Goal: Task Accomplishment & Management: Complete application form

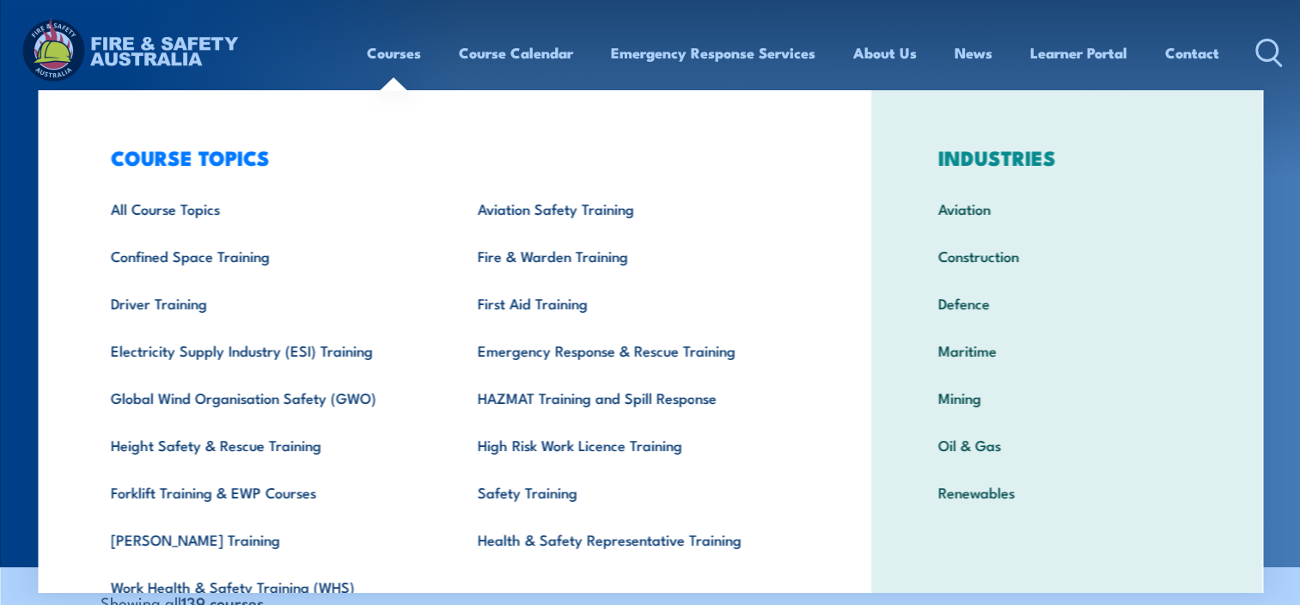
click at [402, 59] on link "Courses" at bounding box center [394, 53] width 54 height 46
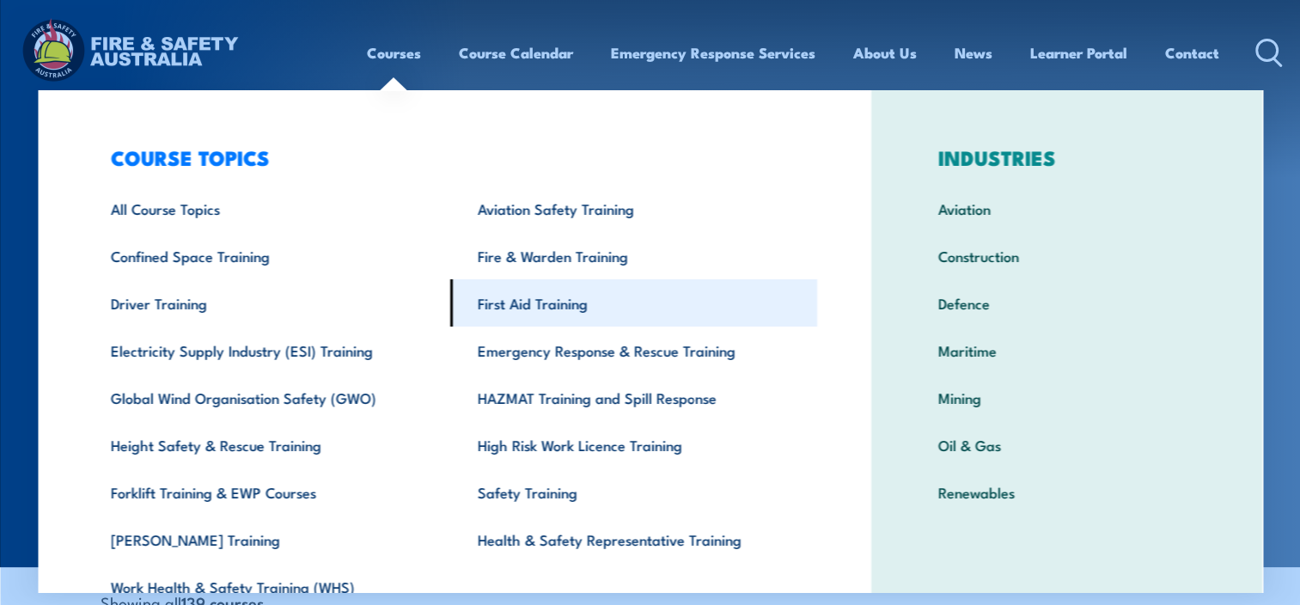
click at [516, 309] on link "First Aid Training" at bounding box center [633, 302] width 367 height 47
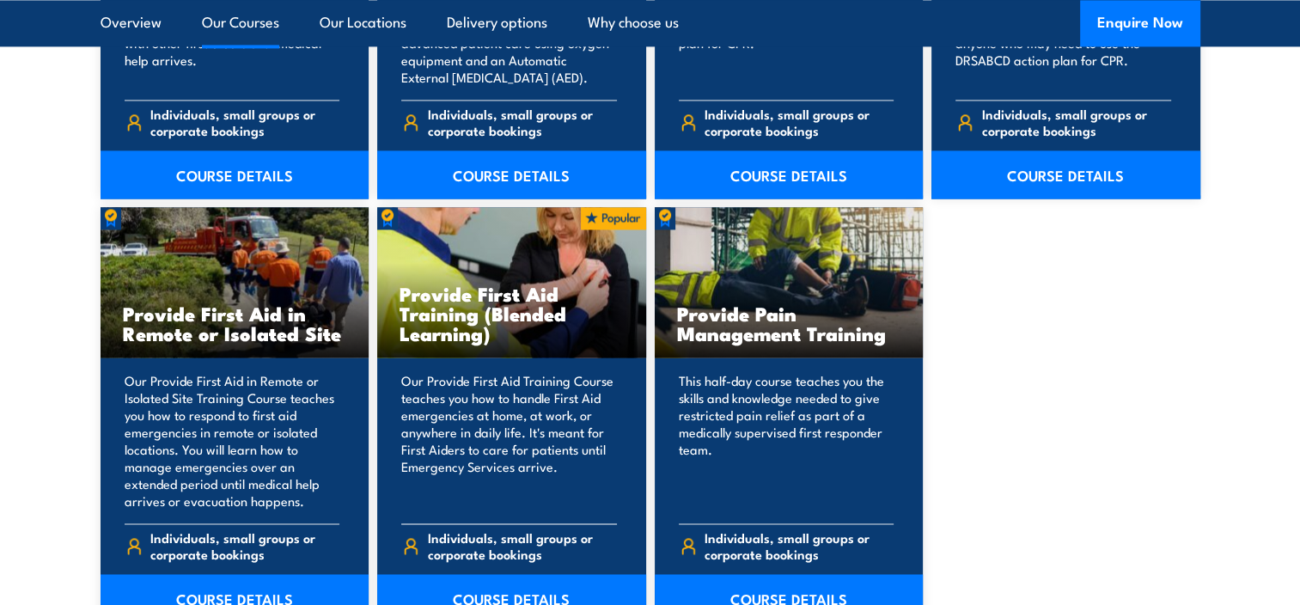
scroll to position [2664, 0]
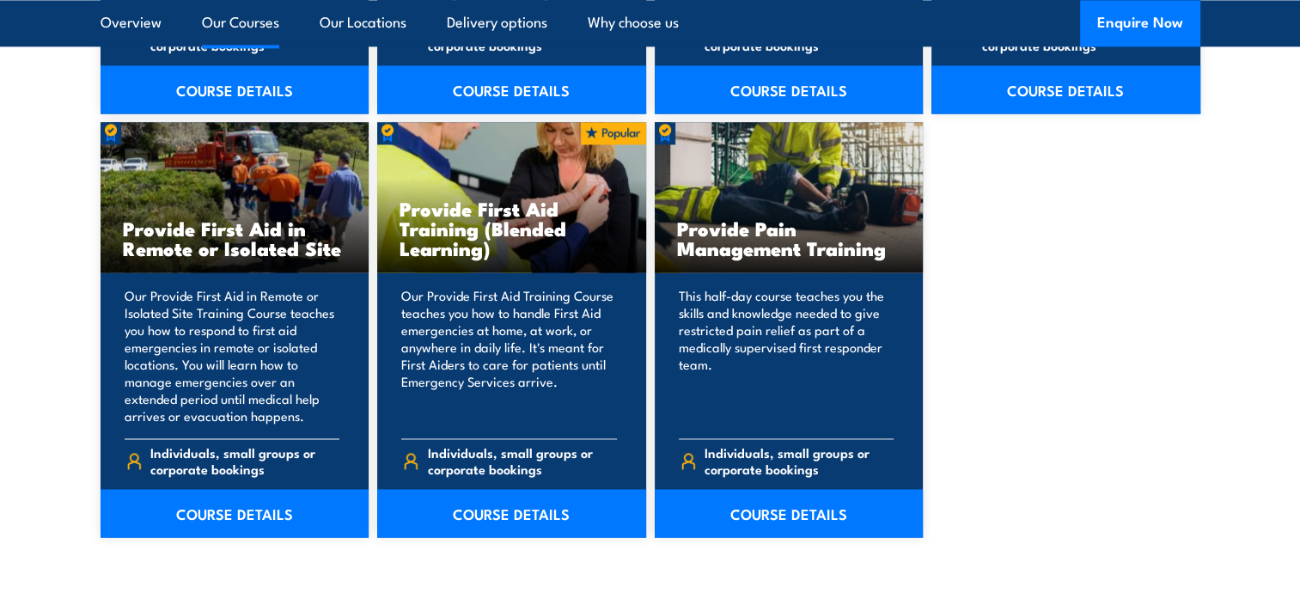
click at [205, 244] on h3 "Provide First Aid in Remote or Isolated Site" at bounding box center [235, 238] width 224 height 40
click at [232, 513] on link "COURSE DETAILS" at bounding box center [235, 513] width 269 height 48
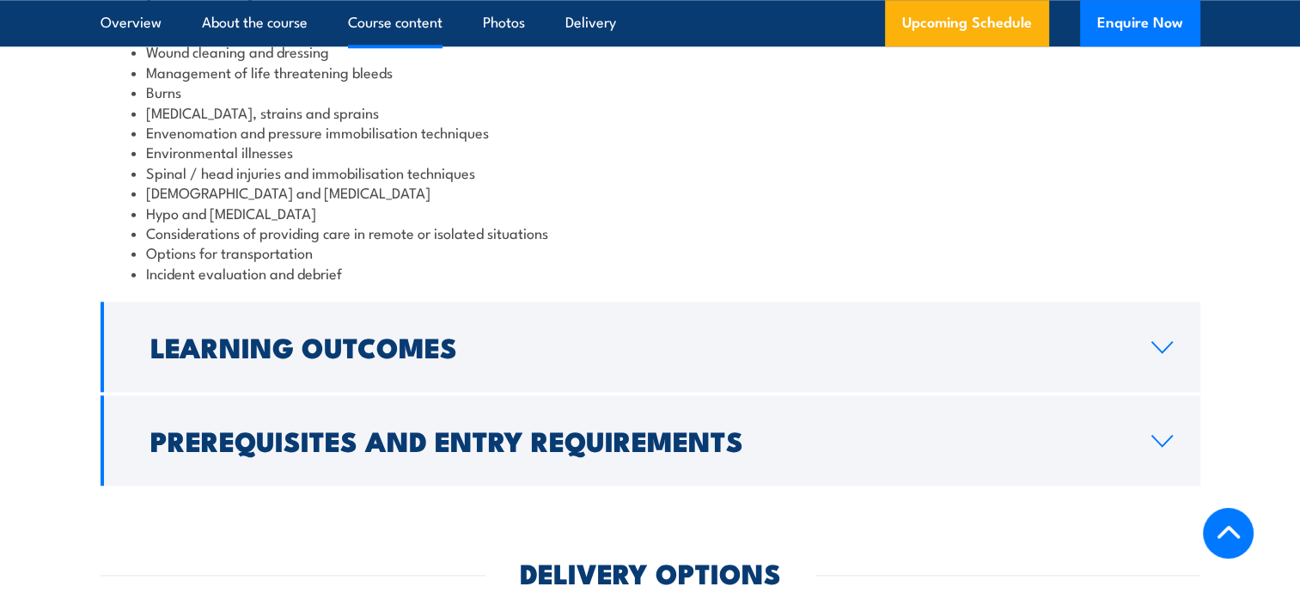
scroll to position [1891, 0]
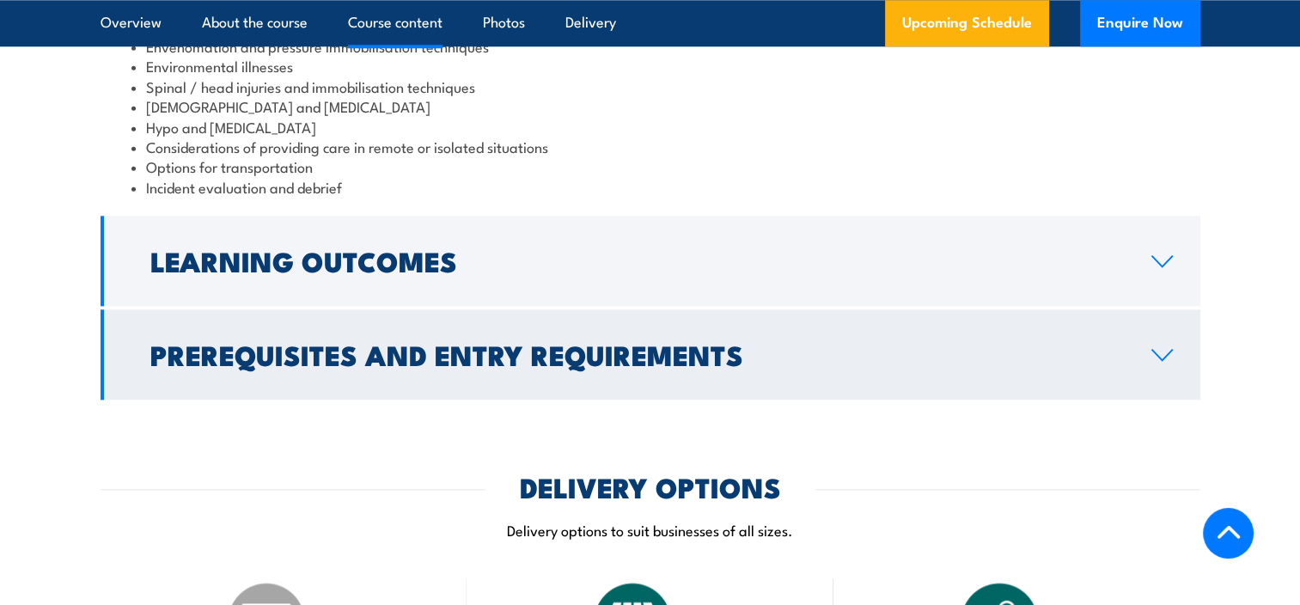
click at [622, 346] on h2 "Prerequisites and Entry Requirements" at bounding box center [637, 354] width 974 height 24
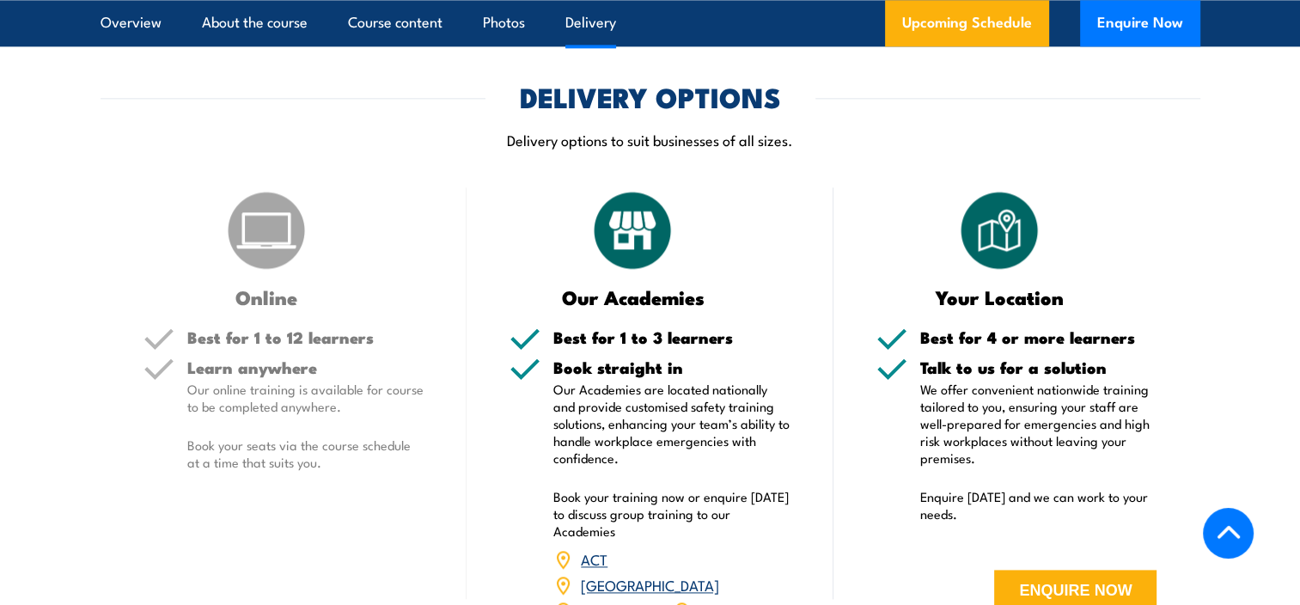
scroll to position [2193, 0]
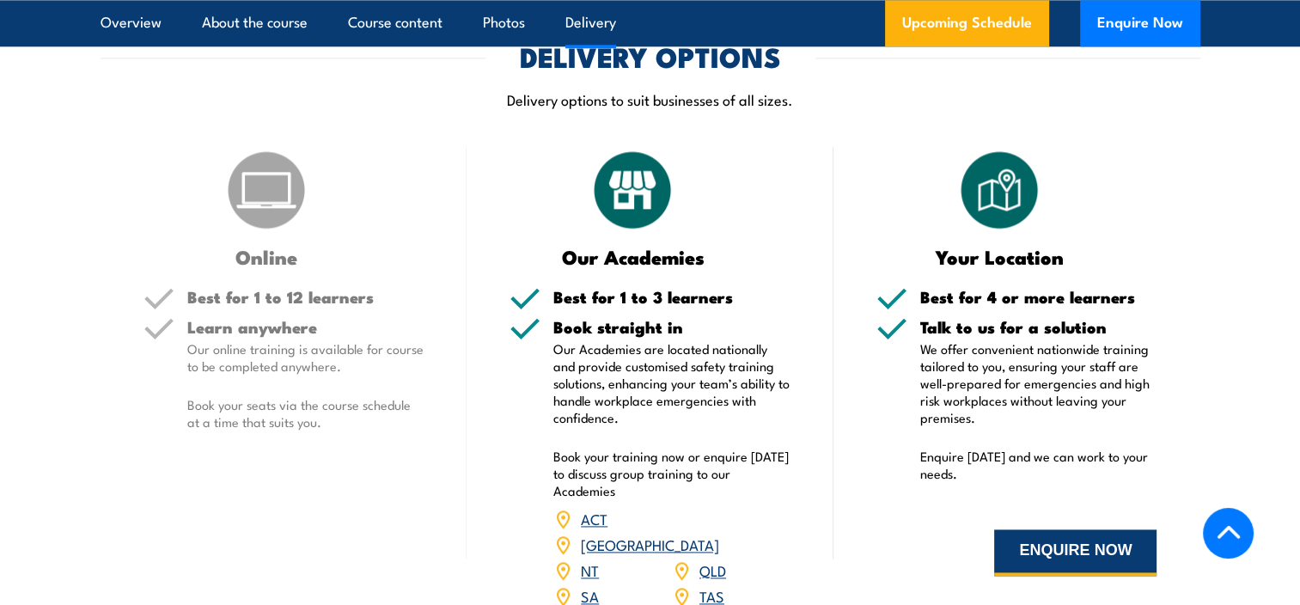
click at [1044, 529] on button "ENQUIRE NOW" at bounding box center [1075, 552] width 162 height 46
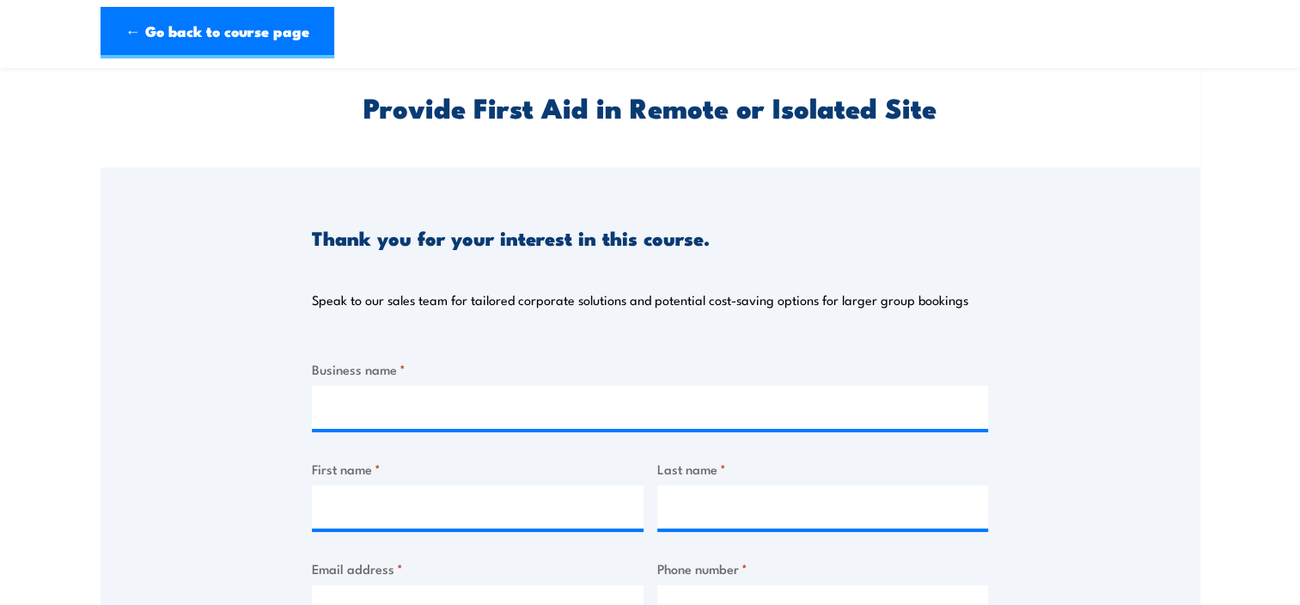
scroll to position [86, 0]
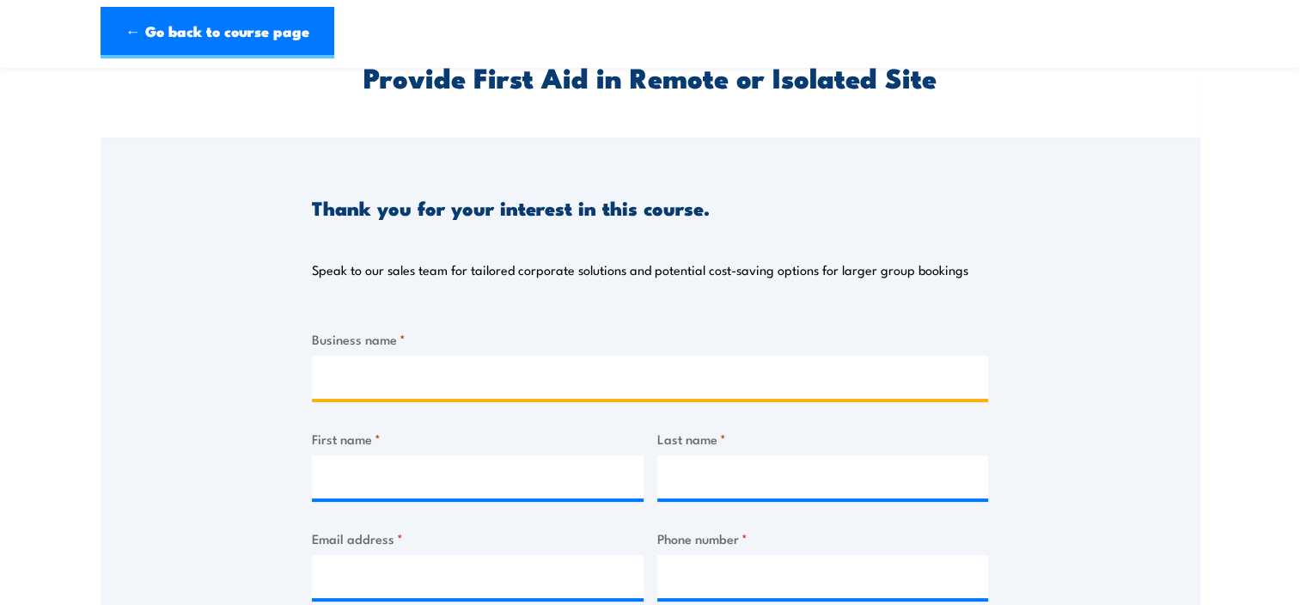
click at [430, 389] on input "Business name *" at bounding box center [650, 377] width 676 height 43
type input "Habitat Management Services"
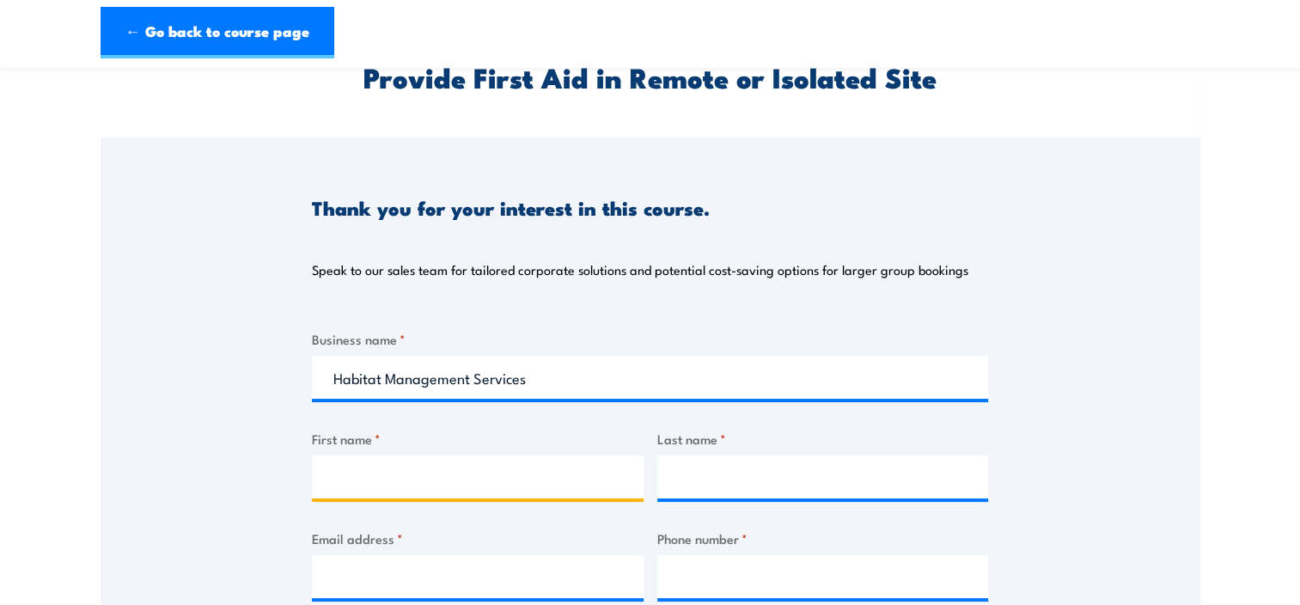
type input "Debbie"
type input "Carlson"
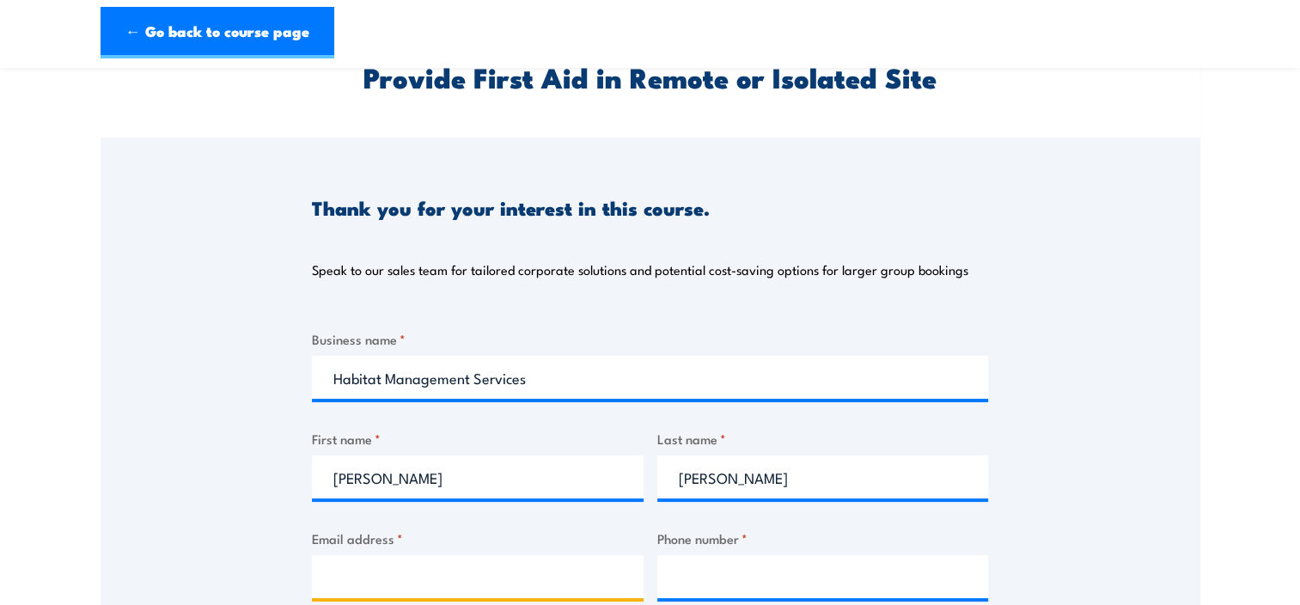
type input "debbiec@hbtmgt.com"
type input "0499981773"
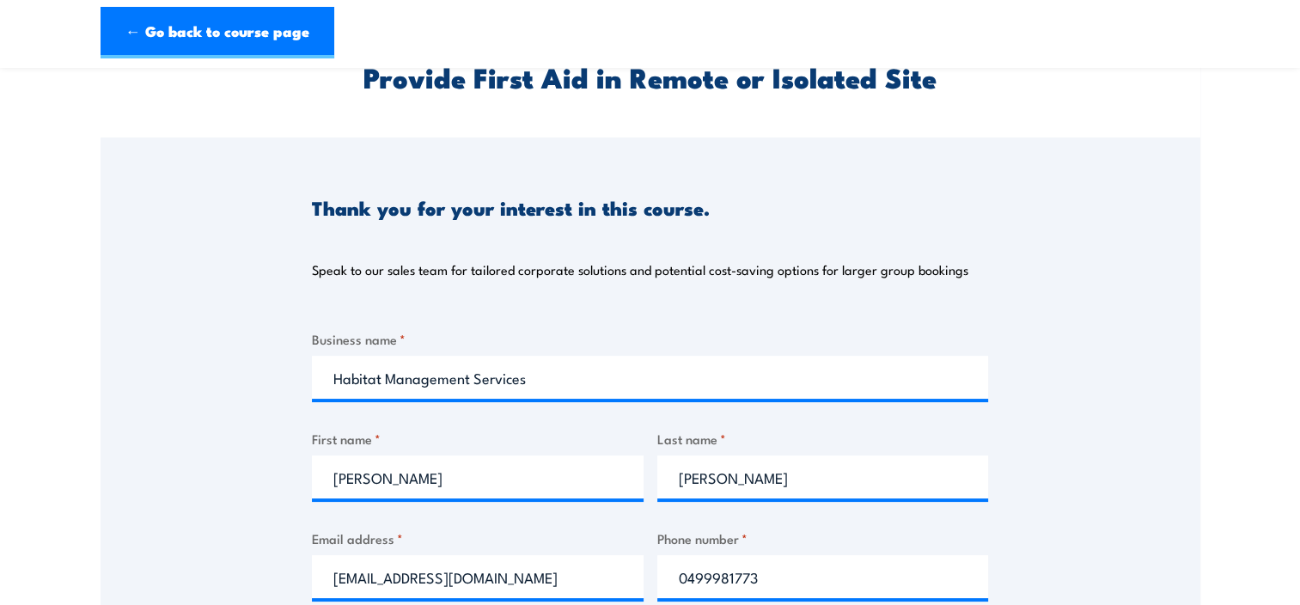
select select "VIC"
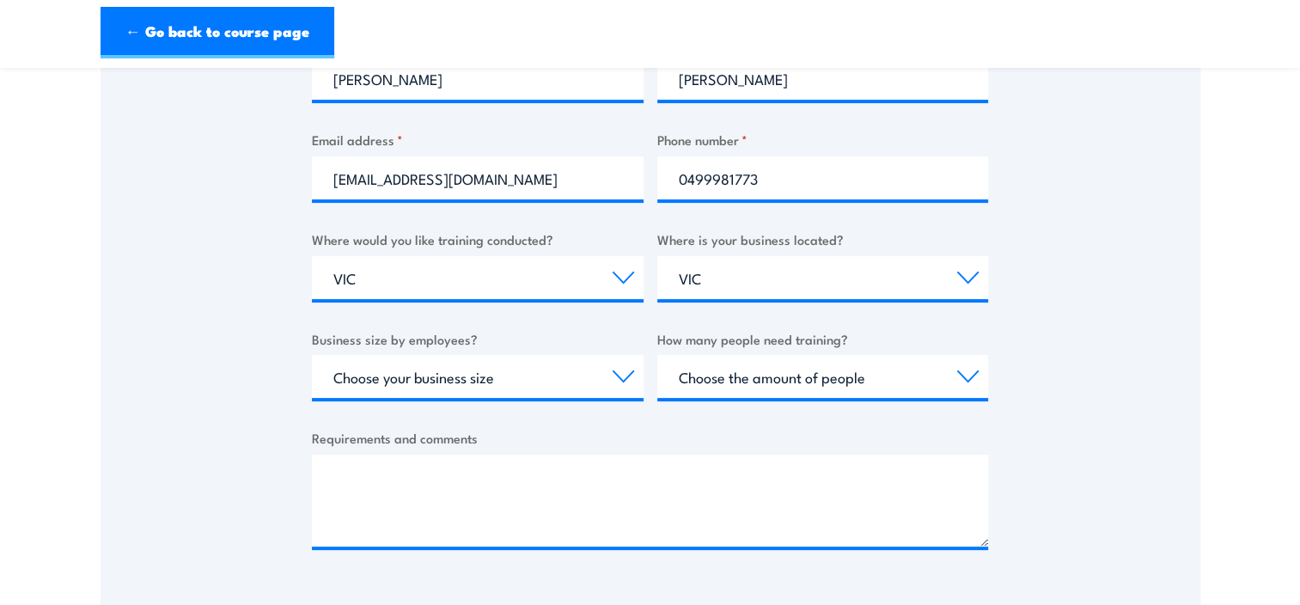
scroll to position [516, 0]
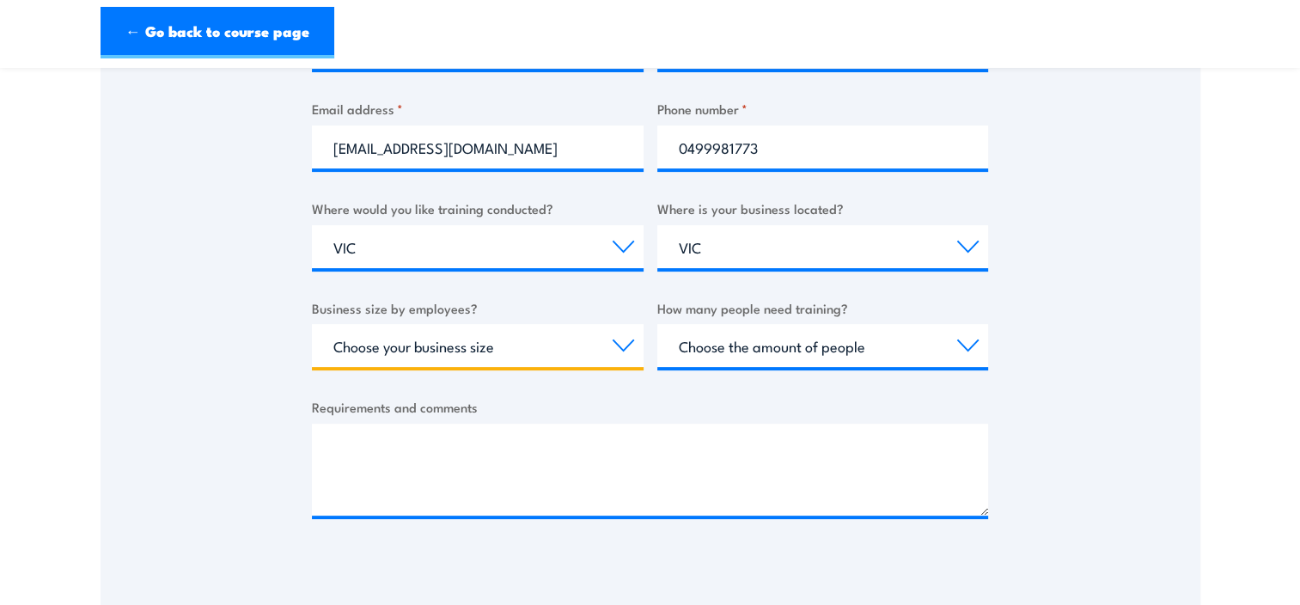
click at [614, 348] on select "Choose your business size 1 to 19 20 to 199 200+" at bounding box center [478, 345] width 332 height 43
select select "1 to 19"
click at [312, 324] on select "Choose your business size 1 to 19 20 to 199 200+" at bounding box center [478, 345] width 332 height 43
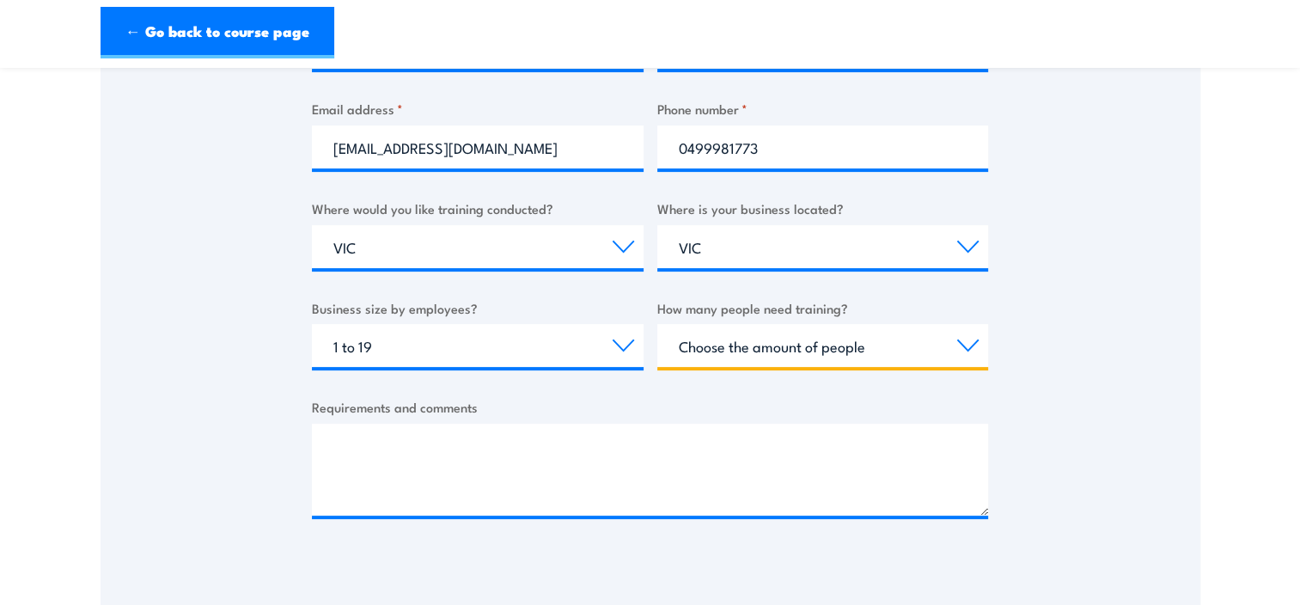
click at [787, 351] on select "Choose the amount of people 1 to 4 5 to 19 20+" at bounding box center [824, 345] width 332 height 43
select select "5 to 19"
click at [658, 324] on select "Choose the amount of people 1 to 4 5 to 19 20+" at bounding box center [824, 345] width 332 height 43
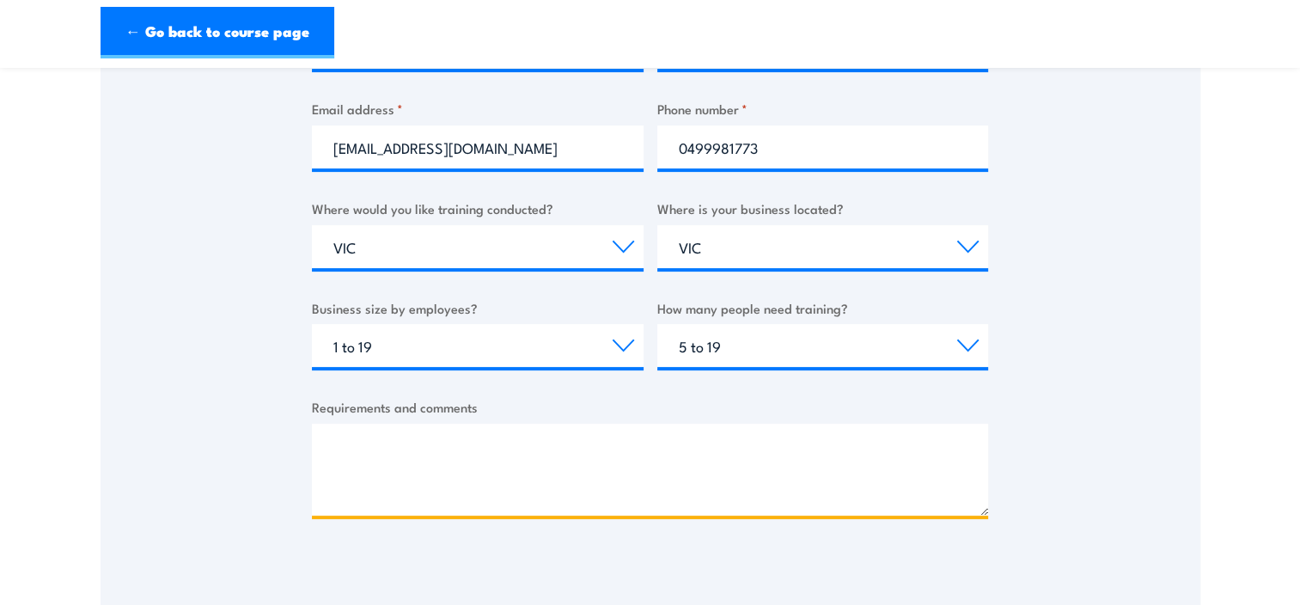
click at [411, 450] on textarea "Requirements and comments" at bounding box center [650, 470] width 676 height 92
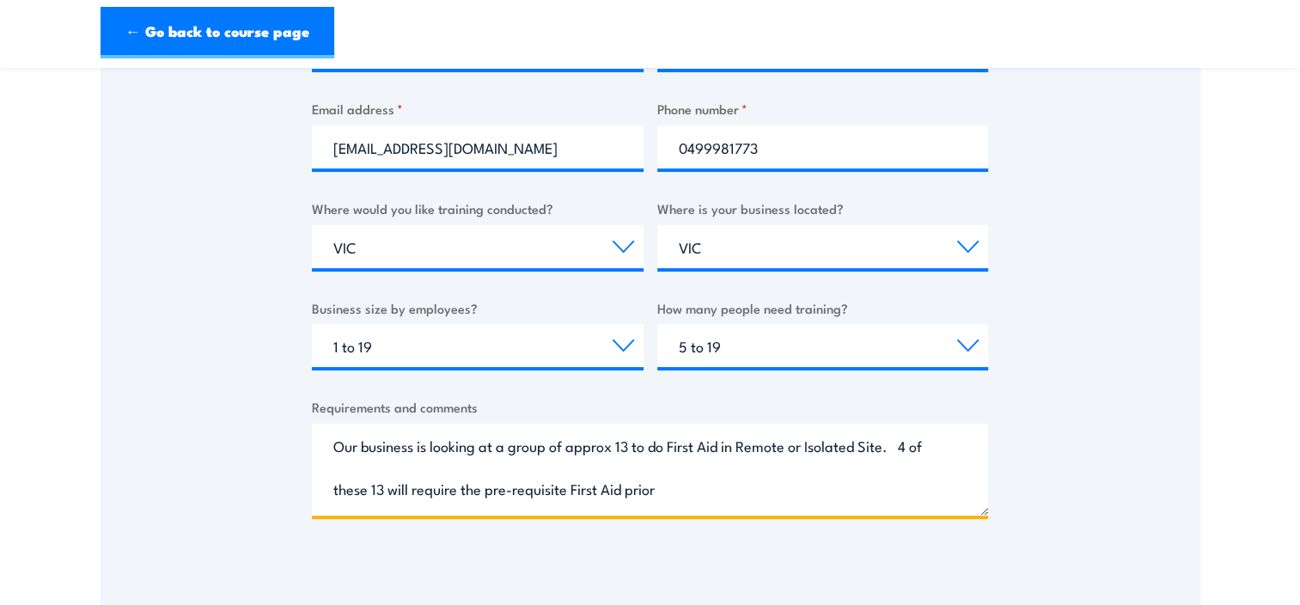
click at [670, 444] on textarea "Our business is looking at a group of approx 13 to do First Aid in Remote or Is…" at bounding box center [650, 470] width 676 height 92
click at [892, 446] on textarea "Our business is looking at a group of approx 13 to do 'First Aid in Remote or I…" at bounding box center [650, 470] width 676 height 92
click at [688, 492] on textarea "Our business is looking at a group of approx 13 to do 'First Aid in Remote or I…" at bounding box center [650, 470] width 676 height 92
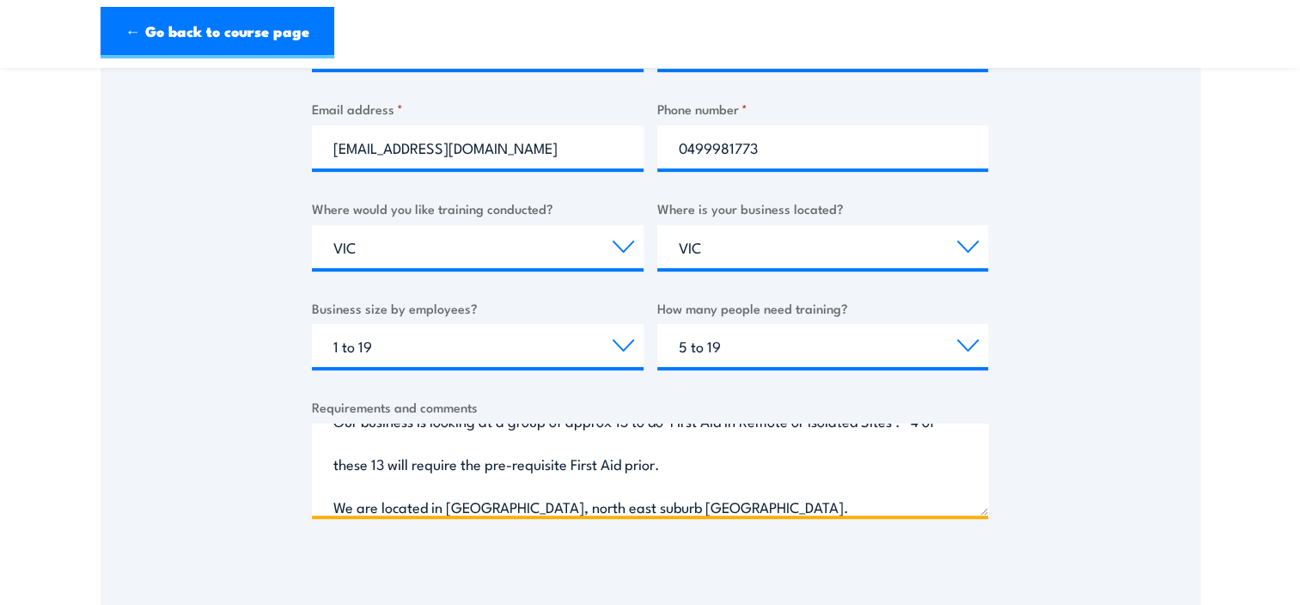
click at [715, 505] on textarea "Our business is looking at a group of approx 13 to do 'First Aid in Remote or I…" at bounding box center [650, 470] width 676 height 92
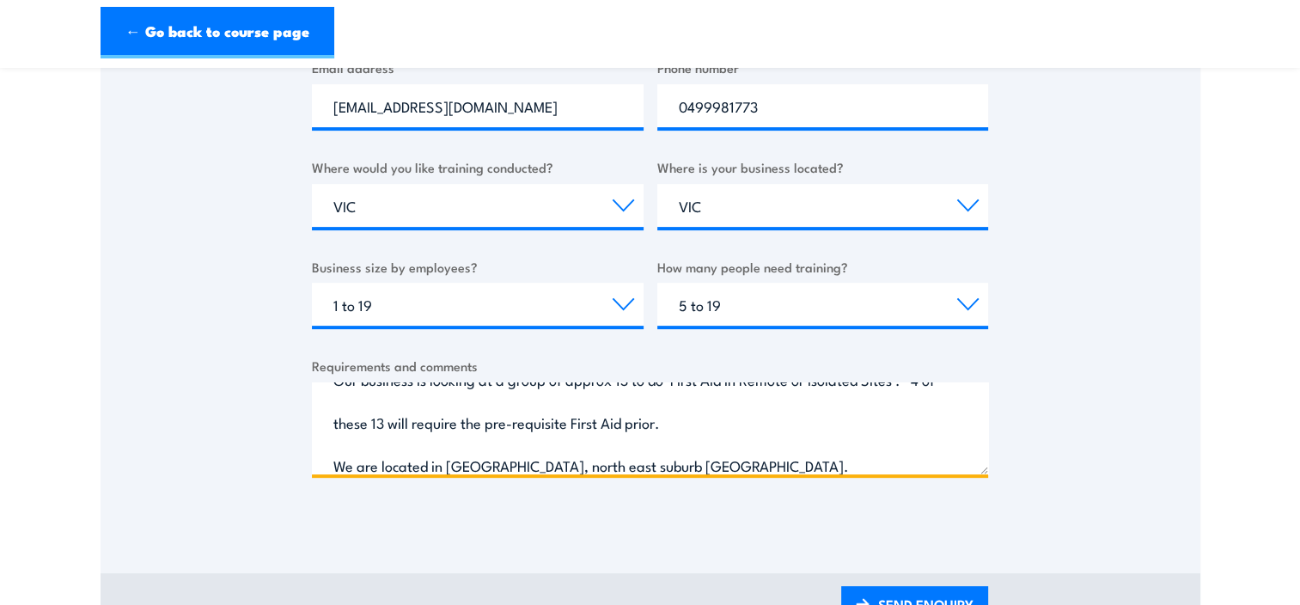
scroll to position [516, 0]
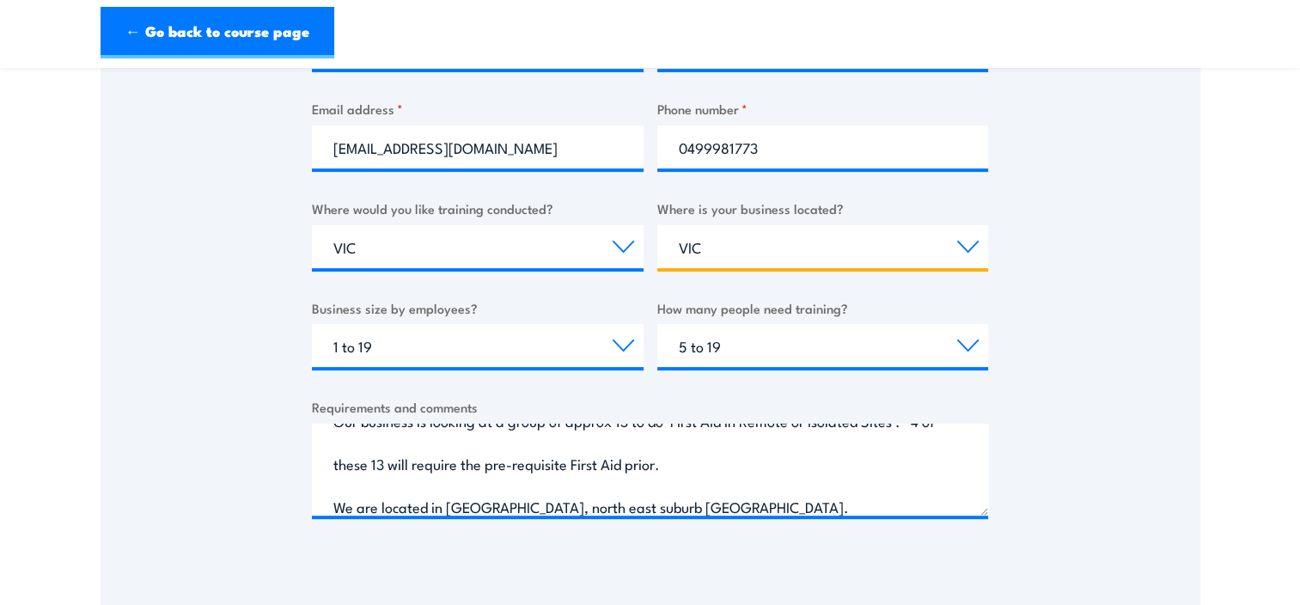
click at [712, 251] on select "Select a state or territory QLD NSW VIC SA ACT WA TAS NT" at bounding box center [824, 246] width 332 height 43
click at [658, 225] on select "Select a state or territory QLD NSW VIC SA ACT WA TAS NT" at bounding box center [824, 246] width 332 height 43
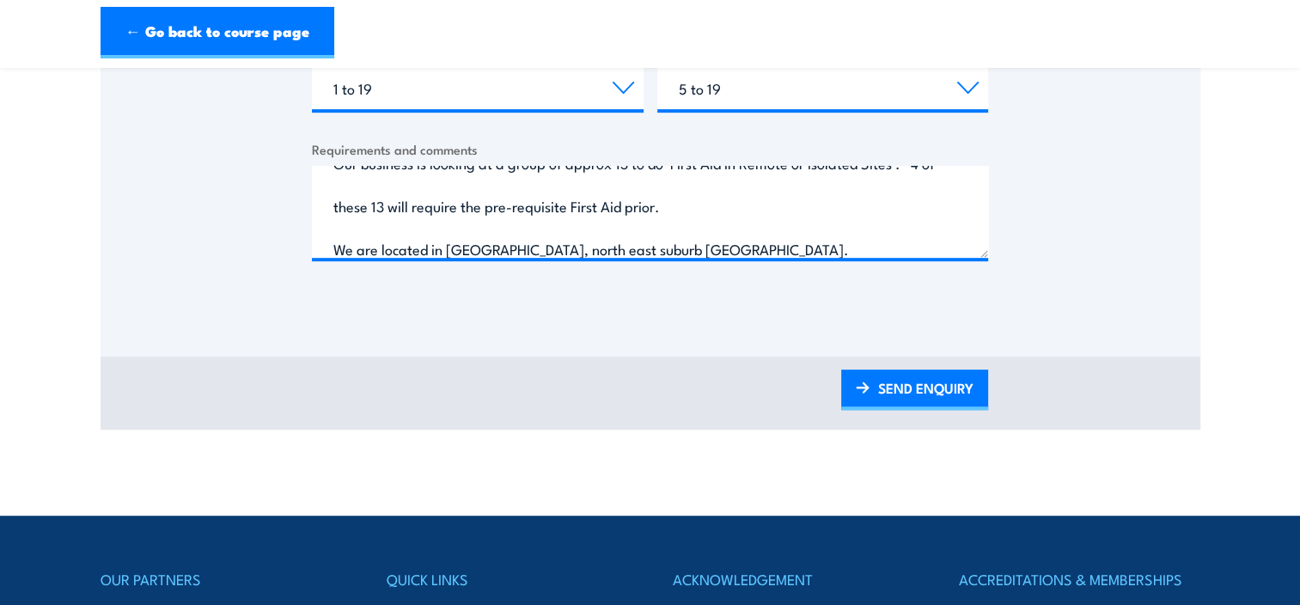
scroll to position [688, 0]
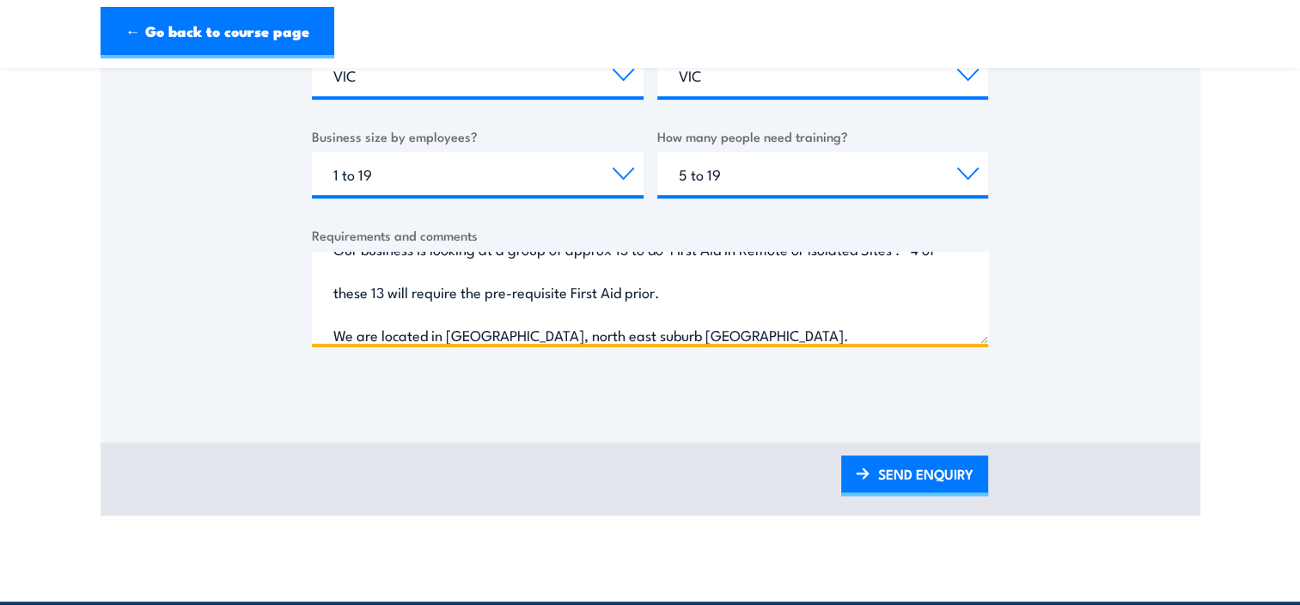
click at [725, 333] on textarea "Our business is looking at a group of approx 13 to do 'First Aid in Remote or I…" at bounding box center [650, 298] width 676 height 92
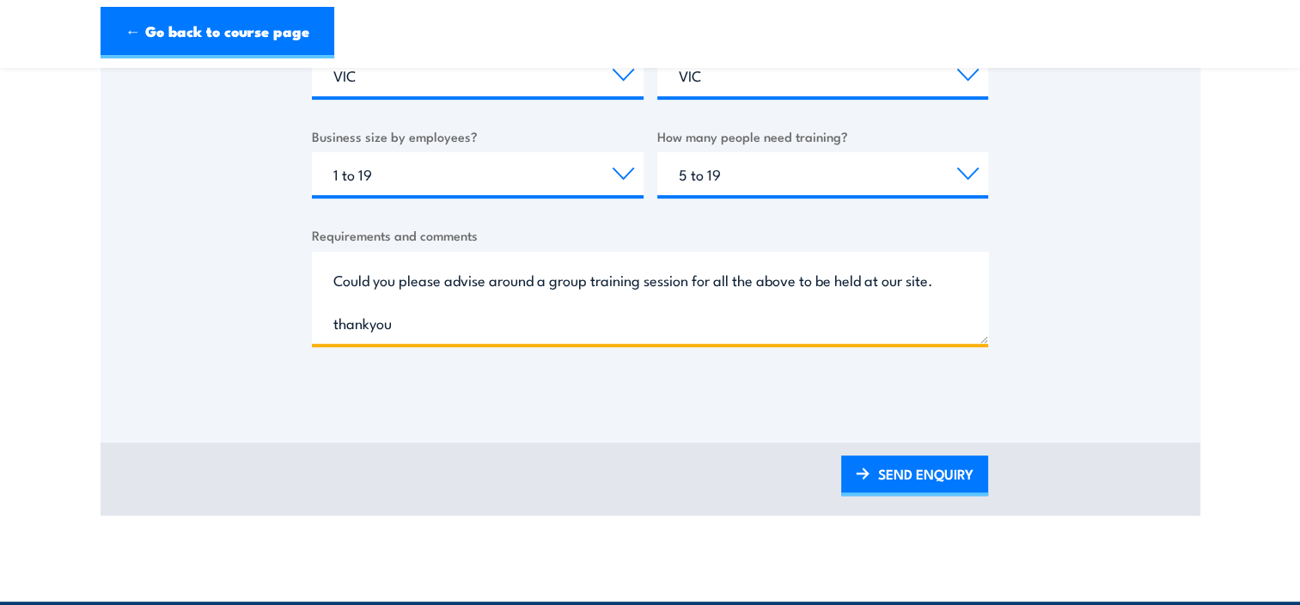
scroll to position [197, 0]
click at [347, 320] on textarea "Our business is looking at a group of approx 13 to do 'First Aid in Remote or I…" at bounding box center [650, 298] width 676 height 92
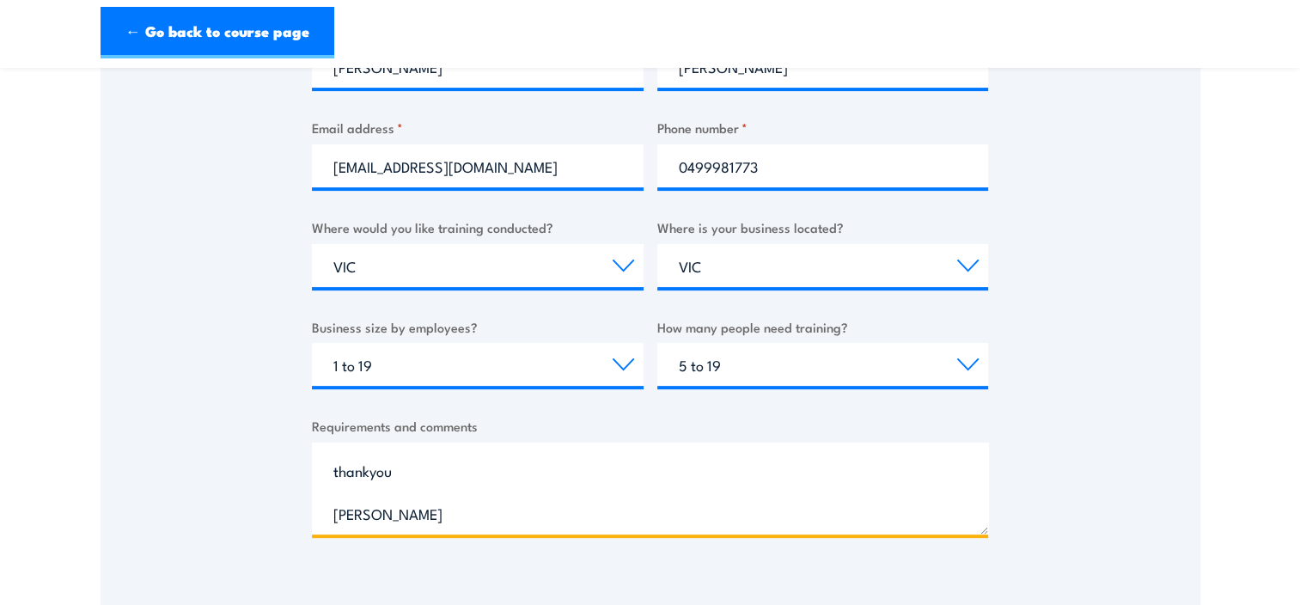
scroll to position [688, 0]
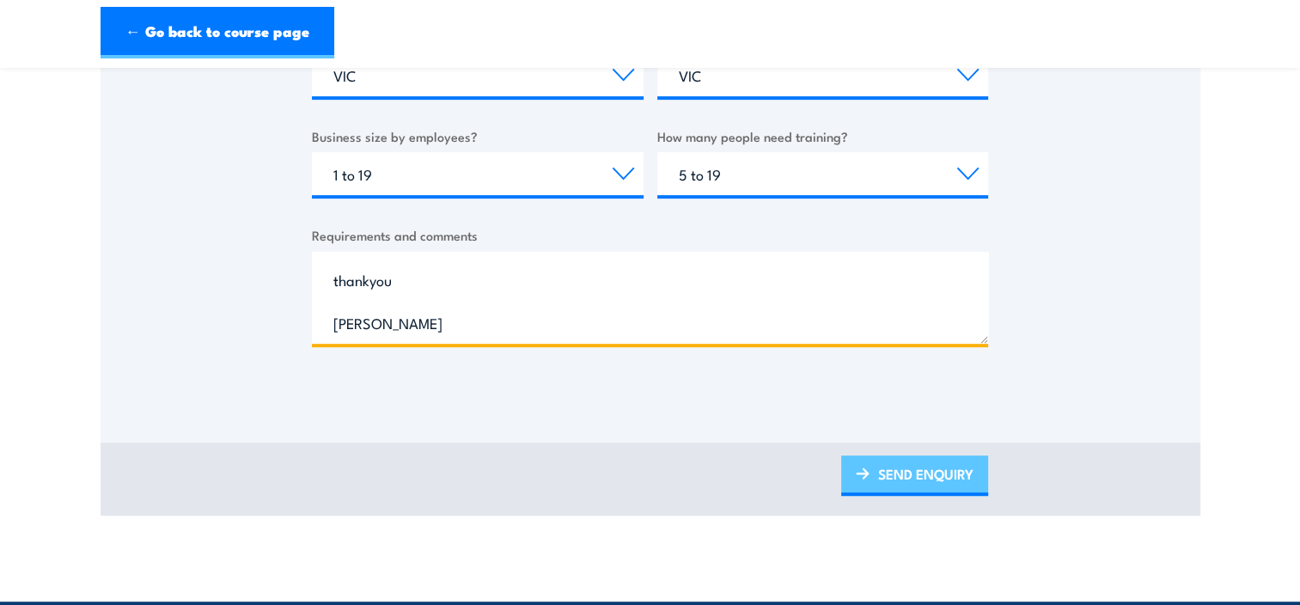
type textarea "Our business is looking at a group of approx 13 to do 'First Aid in Remote or I…"
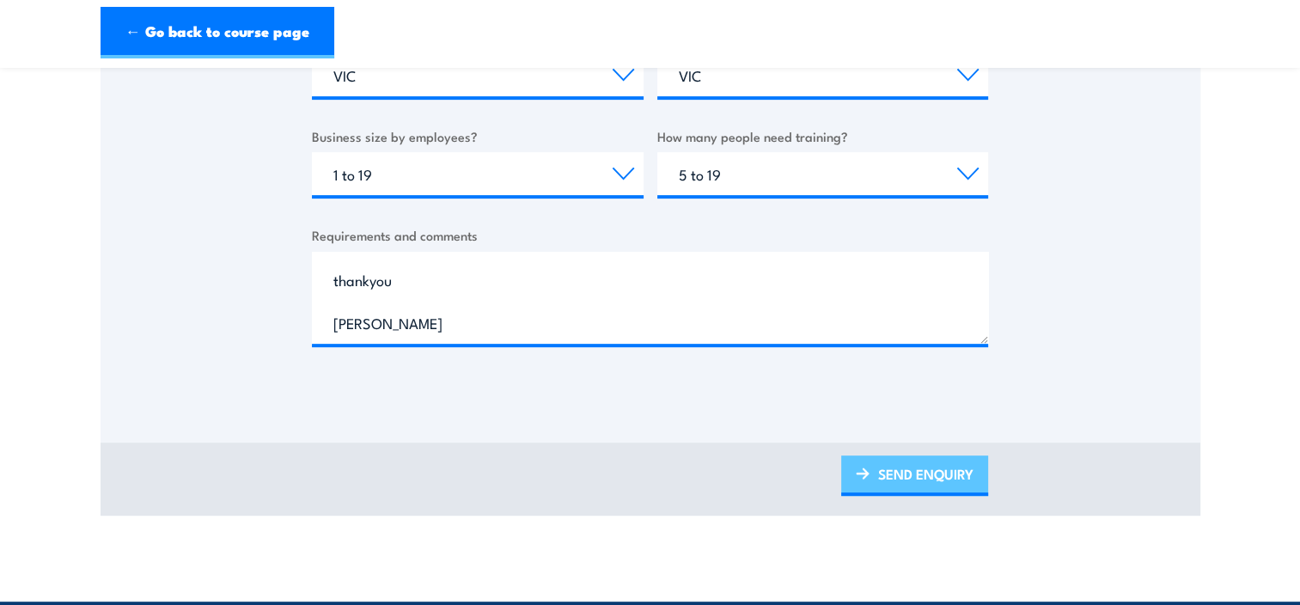
click at [912, 477] on link "SEND ENQUIRY" at bounding box center [914, 476] width 147 height 40
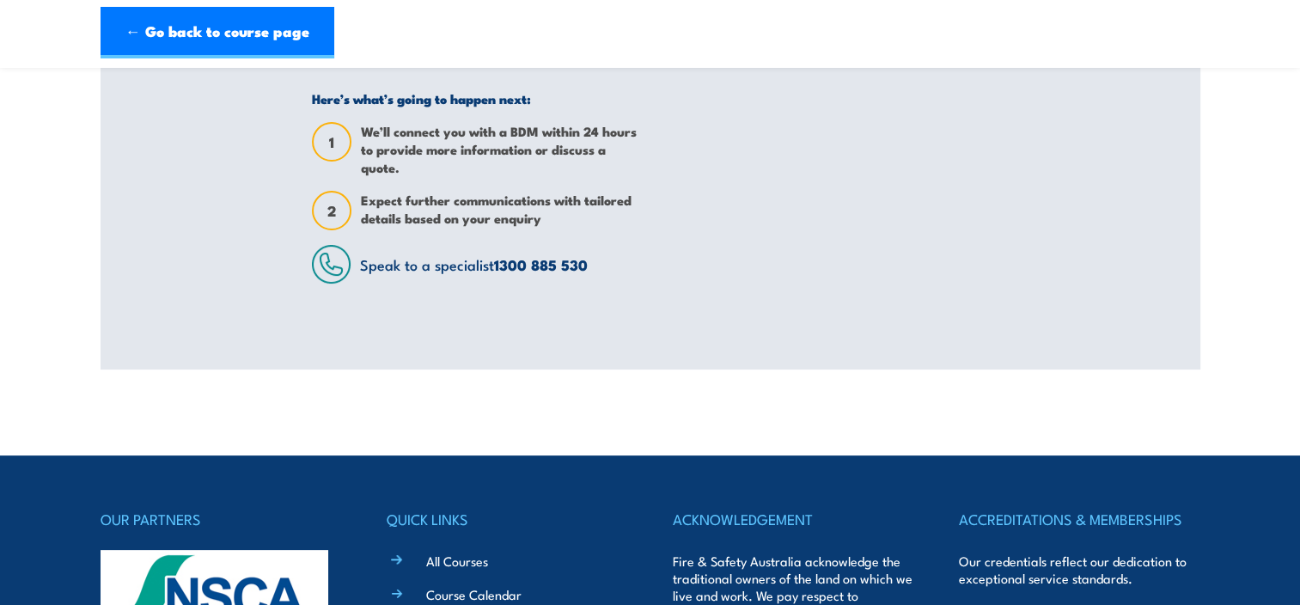
scroll to position [0, 0]
